Goal: Communication & Community: Answer question/provide support

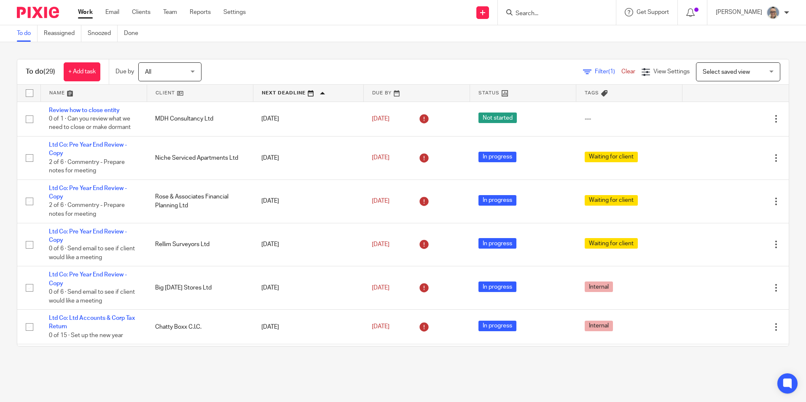
scroll to position [506, 0]
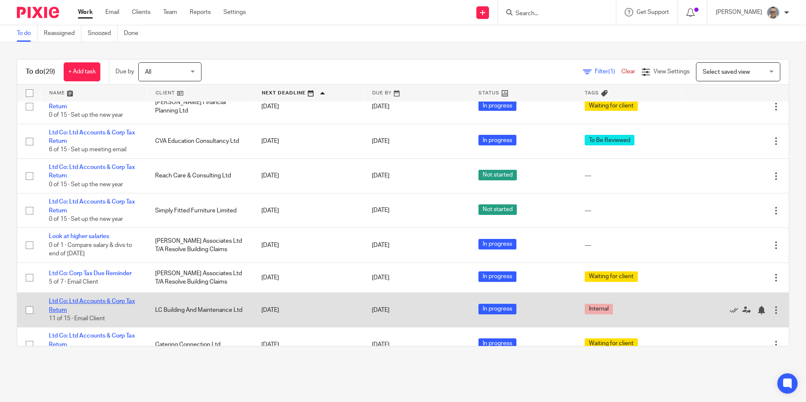
click at [112, 300] on link "Ltd Co: Ltd Accounts & Corp Tax Return" at bounding box center [92, 306] width 86 height 14
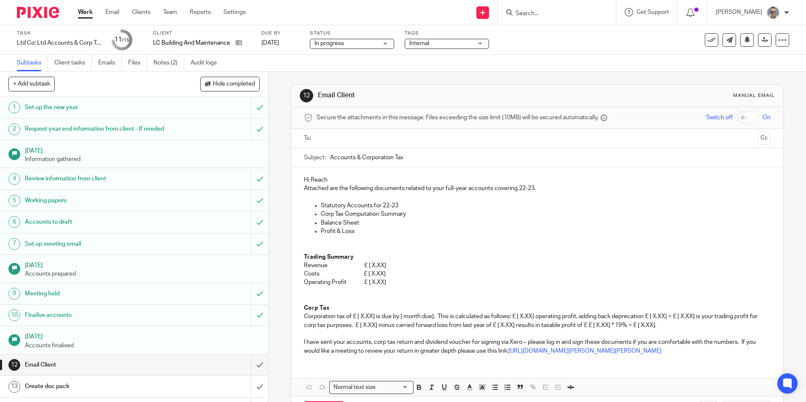
click at [426, 134] on input "text" at bounding box center [537, 139] width 435 height 10
click at [418, 162] on input "Accounts & Corporation Tax" at bounding box center [550, 159] width 440 height 19
click at [455, 138] on input "text" at bounding box center [591, 139] width 327 height 16
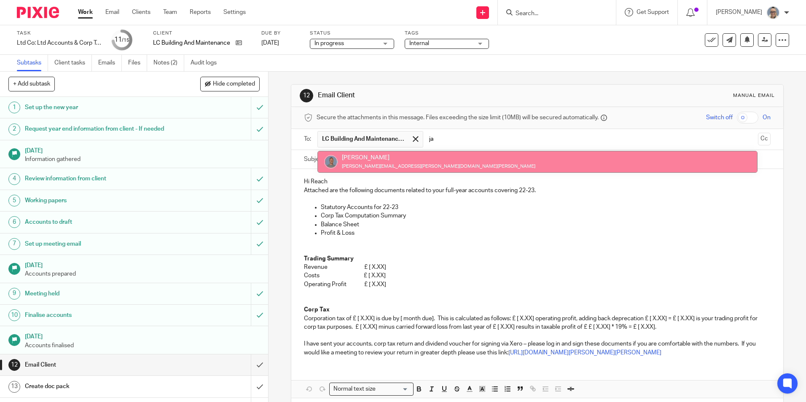
type input "ja"
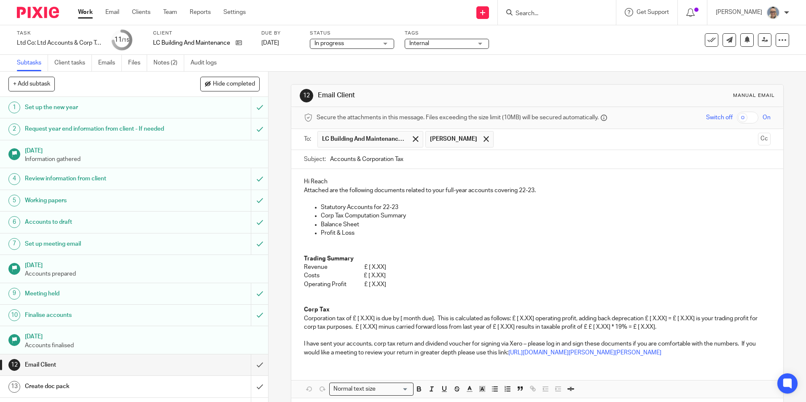
click at [330, 160] on input "Accounts & Corporation Tax" at bounding box center [550, 159] width 440 height 19
click at [524, 161] on input "LC Building & Maintenance Ltd Accounts & Corporation Tax" at bounding box center [550, 159] width 440 height 19
type input "LC Building & Maintenance Ltd Accounts & Corporation Tax to [DATE]"
drag, startPoint x: 533, startPoint y: 190, endPoint x: 520, endPoint y: 190, distance: 12.7
click at [520, 190] on p "Attached are the following documents related to your full-year accounts coverin…" at bounding box center [537, 190] width 466 height 8
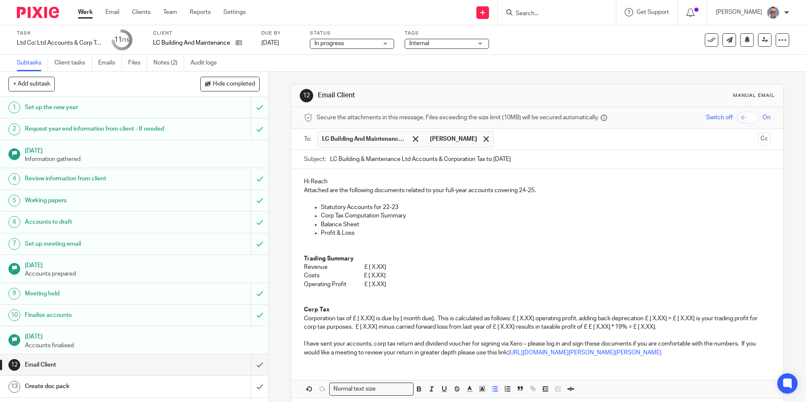
click at [395, 208] on p "Statutory Accounts for 22-23" at bounding box center [546, 207] width 450 height 8
drag, startPoint x: 401, startPoint y: 207, endPoint x: 385, endPoint y: 207, distance: 16.0
click at [385, 207] on p "Statutory Accounts for 22-23" at bounding box center [546, 207] width 450 height 8
click at [379, 256] on p "Trading Summary" at bounding box center [537, 259] width 466 height 8
drag, startPoint x: 389, startPoint y: 264, endPoint x: 366, endPoint y: 265, distance: 23.6
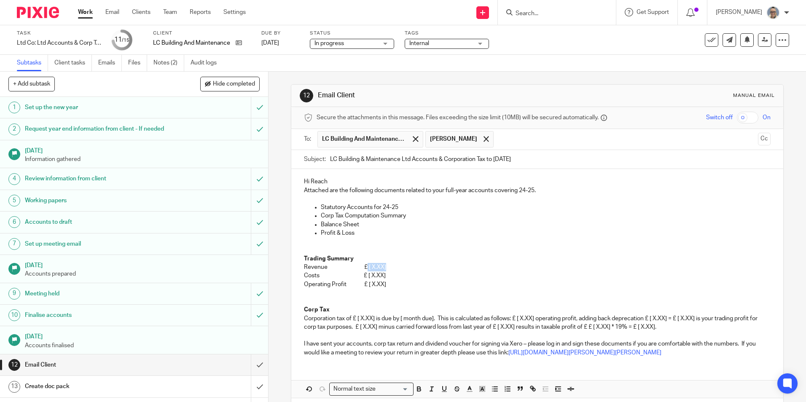
click at [366, 265] on p "Revenue £ [ X.XX]" at bounding box center [537, 267] width 466 height 8
drag, startPoint x: 388, startPoint y: 275, endPoint x: 367, endPoint y: 277, distance: 20.3
click at [367, 277] on p "Costs £ [ X.XX]" at bounding box center [537, 276] width 466 height 8
drag, startPoint x: 385, startPoint y: 285, endPoint x: 367, endPoint y: 287, distance: 17.8
click at [367, 287] on p "Operating Profit £ [ X.XX]" at bounding box center [537, 284] width 466 height 8
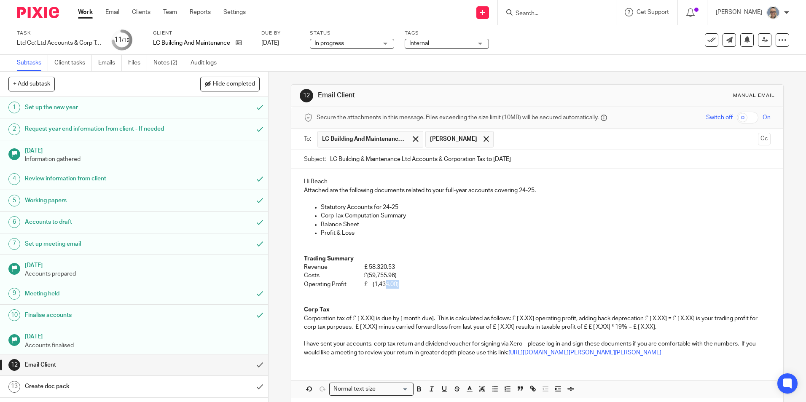
drag, startPoint x: 398, startPoint y: 285, endPoint x: 383, endPoint y: 284, distance: 14.8
click at [383, 284] on p "Operating Profit £ (1,434.00)" at bounding box center [537, 284] width 466 height 8
drag, startPoint x: 346, startPoint y: 318, endPoint x: 433, endPoint y: 321, distance: 86.9
click at [433, 321] on p "Corporation tax of £ [ X.XX] is due by [ month due]. This is calculated as foll…" at bounding box center [537, 323] width 466 height 17
click at [304, 320] on p "Corporation tax . This is calculated as follows: £ [ X.XX] operating profit, ad…" at bounding box center [537, 323] width 466 height 17
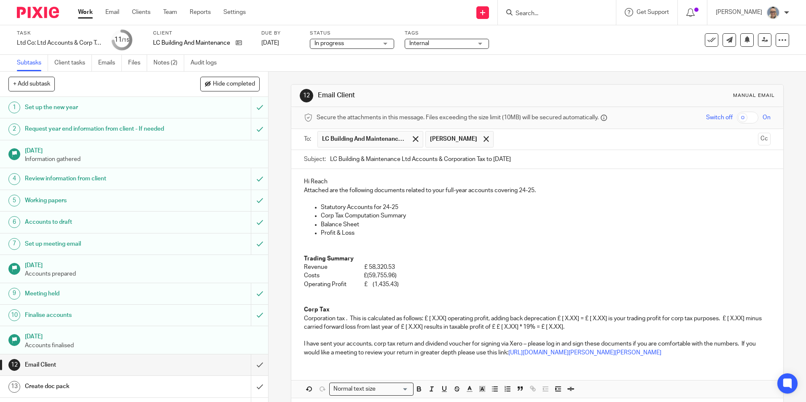
click at [304, 315] on p "Corporation tax . This is calculated as follows: £ [ X.XX] operating profit, ad…" at bounding box center [537, 323] width 466 height 17
click at [375, 318] on p "There is no Corporation tax . This is calculated as follows: £ [ X.XX] operatin…" at bounding box center [537, 323] width 466 height 17
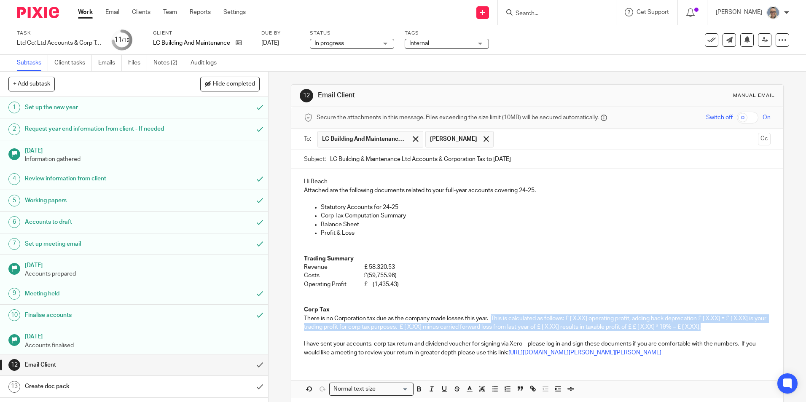
drag, startPoint x: 492, startPoint y: 317, endPoint x: 729, endPoint y: 330, distance: 237.4
click at [729, 330] on p "There is no Corporation tax due as the company made losses this year. This is c…" at bounding box center [537, 323] width 466 height 17
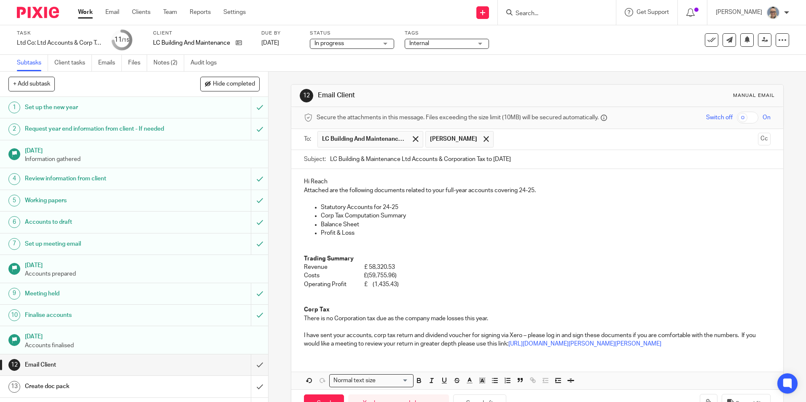
scroll to position [28, 0]
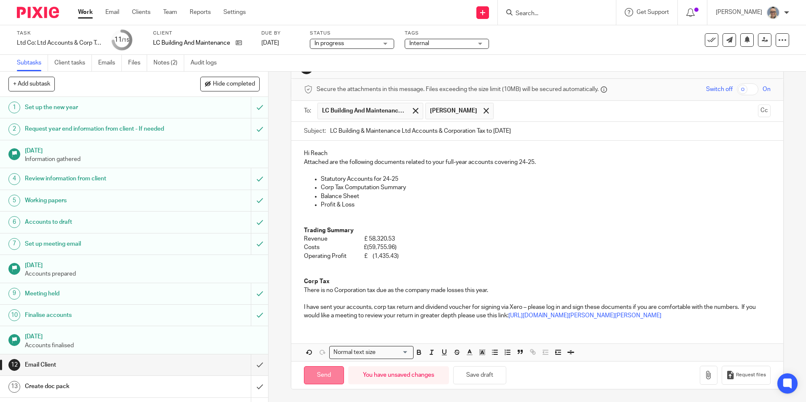
click at [327, 375] on input "Send" at bounding box center [324, 376] width 40 height 18
type input "Sent"
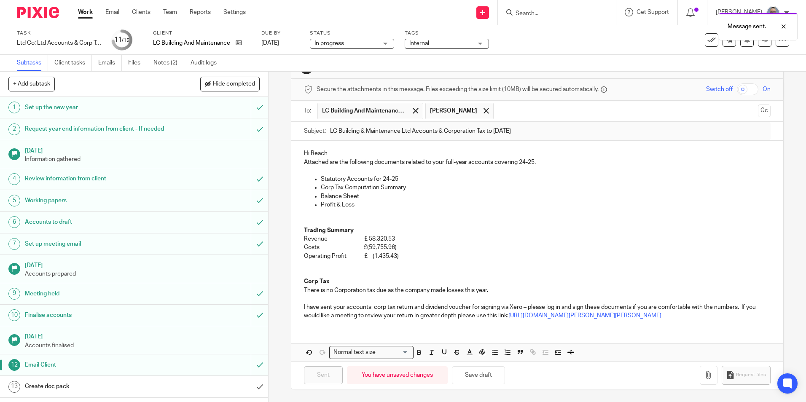
scroll to position [42, 0]
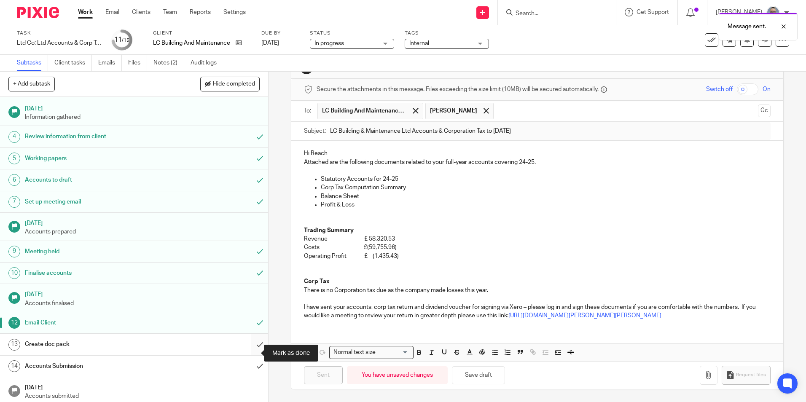
click at [251, 355] on input "submit" at bounding box center [134, 344] width 268 height 21
